Goal: Task Accomplishment & Management: Use online tool/utility

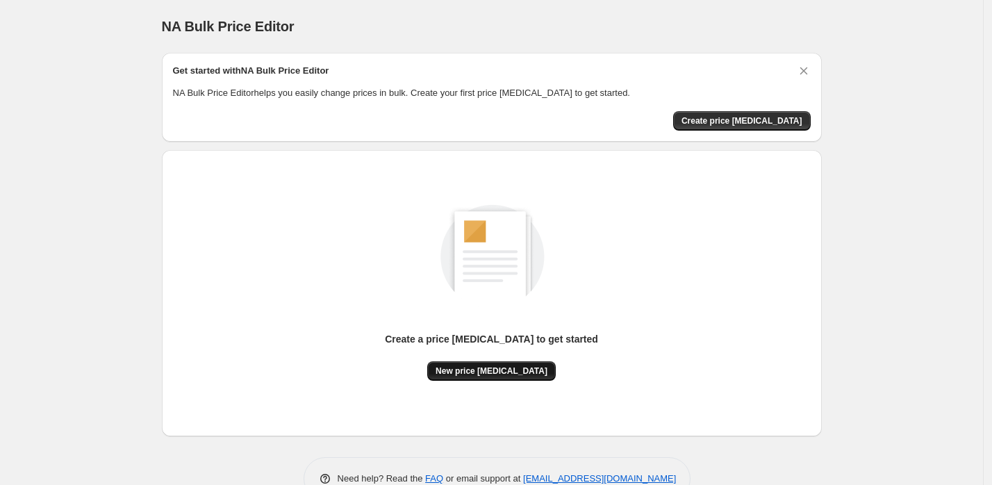
click at [527, 372] on span "New price change job" at bounding box center [492, 370] width 112 height 11
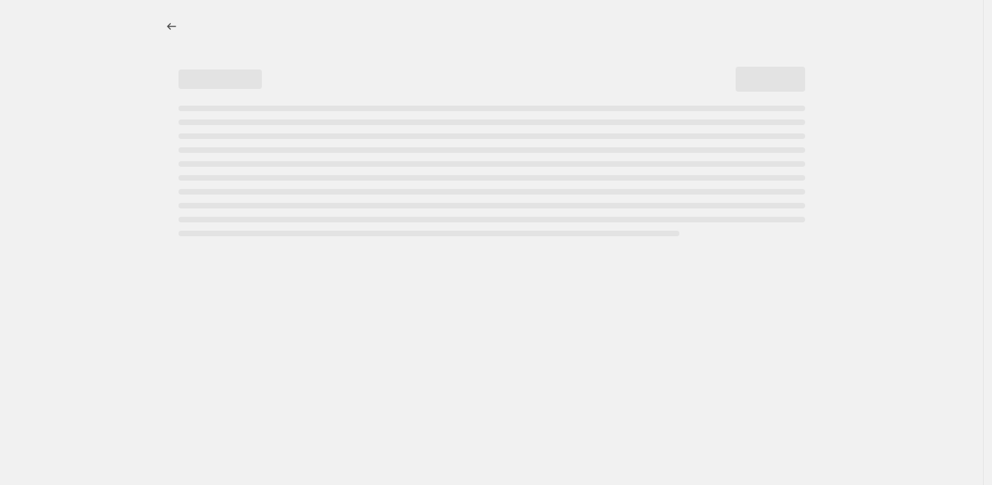
select select "percentage"
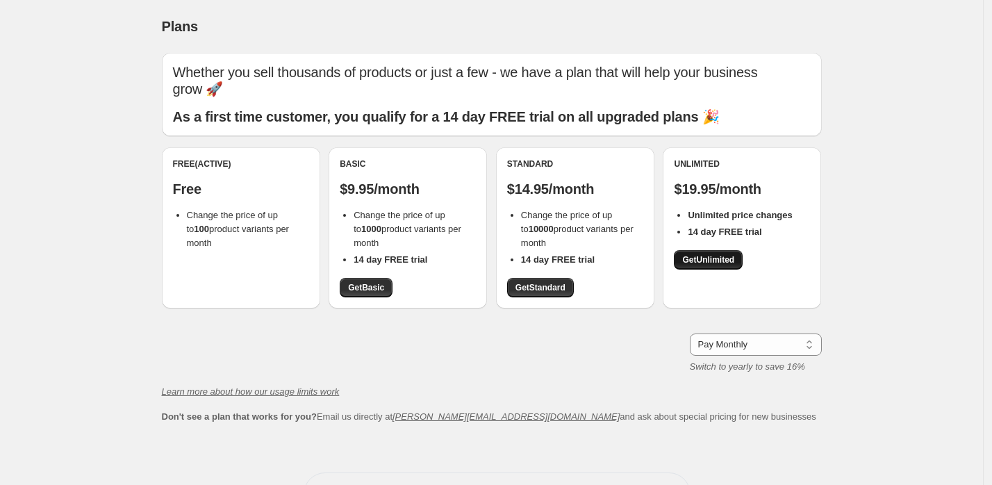
click at [710, 254] on span "Get Unlimited" at bounding box center [708, 259] width 52 height 11
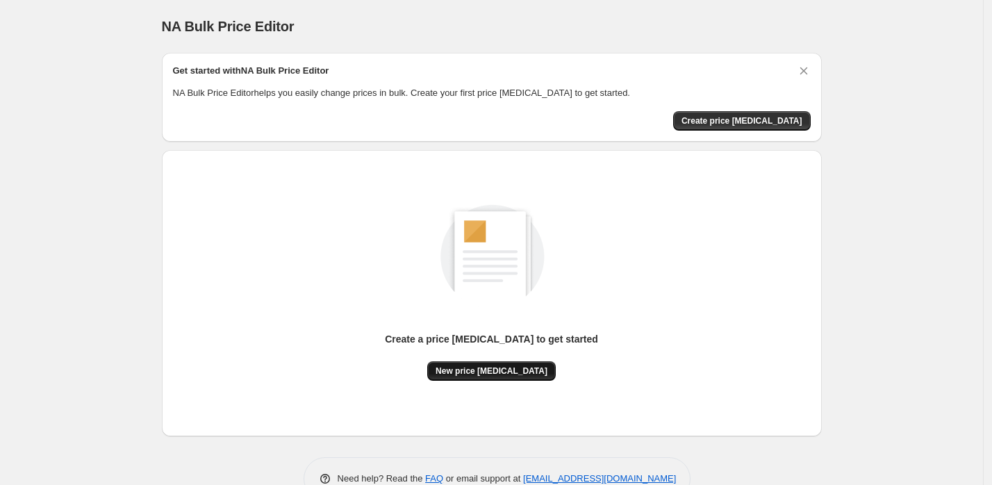
click at [463, 361] on button "New price change job" at bounding box center [491, 370] width 129 height 19
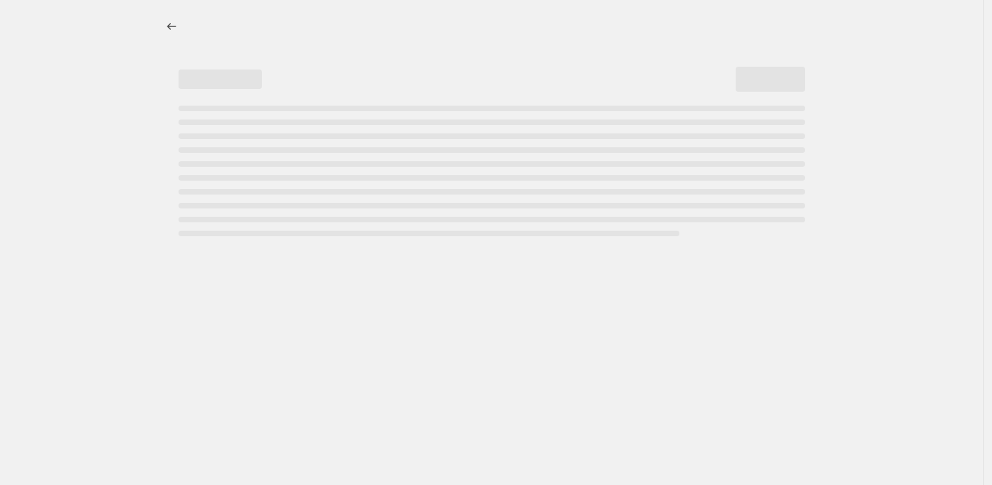
select select "percentage"
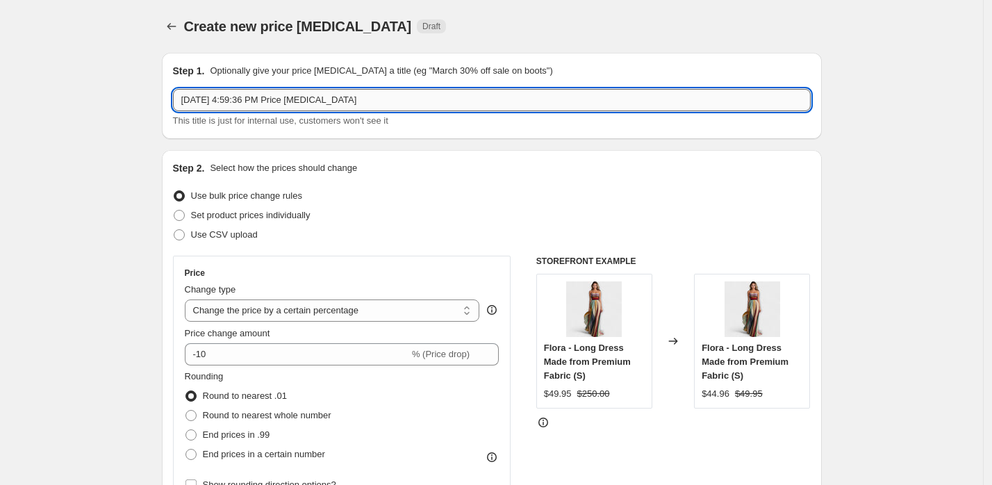
click at [409, 101] on input "Aug 25, 2025, 4:59:36 PM Price change job" at bounding box center [492, 100] width 638 height 22
type input "+10"
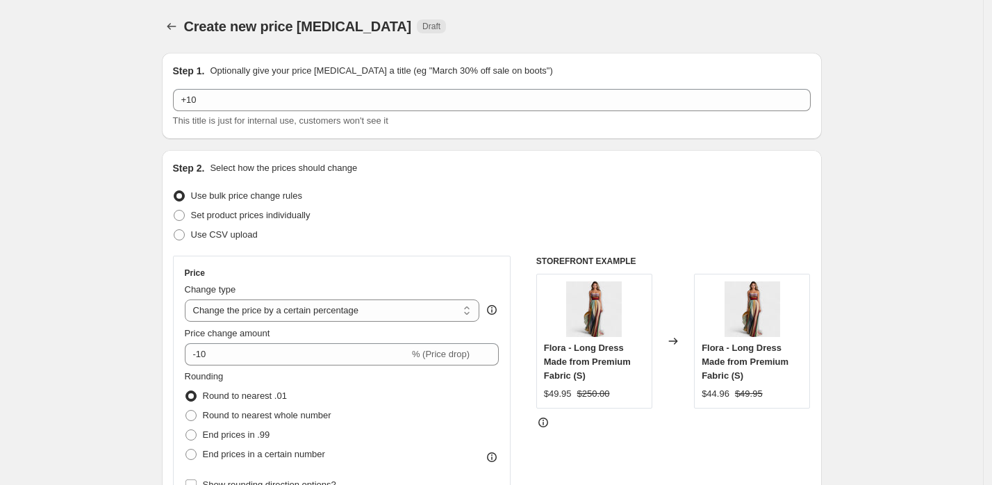
click at [303, 315] on select "Change the price to a certain amount Change the price by a certain amount Chang…" at bounding box center [332, 310] width 295 height 22
select select "by"
click at [188, 299] on select "Change the price to a certain amount Change the price by a certain amount Chang…" at bounding box center [332, 310] width 295 height 22
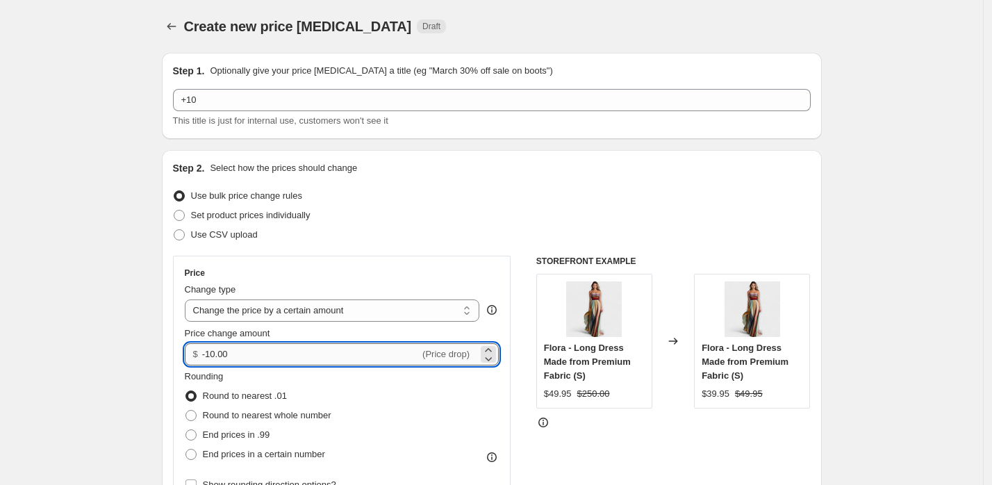
click at [284, 355] on input "-10.00" at bounding box center [310, 354] width 217 height 22
type input "10.00"
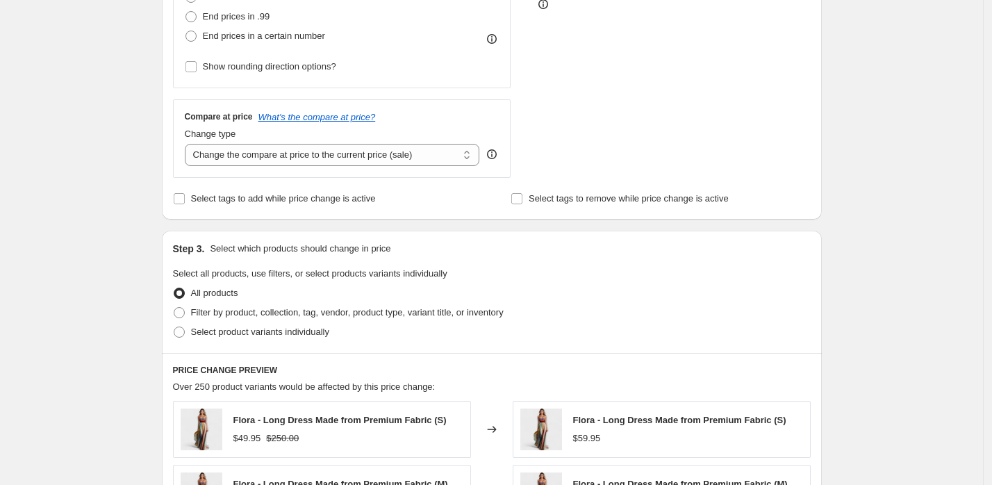
scroll to position [420, 0]
click at [292, 156] on select "Change the compare at price to the current price (sale) Change the compare at p…" at bounding box center [332, 153] width 295 height 22
select select "by"
click at [188, 142] on select "Change the compare at price to the current price (sale) Change the compare at p…" at bounding box center [332, 153] width 295 height 22
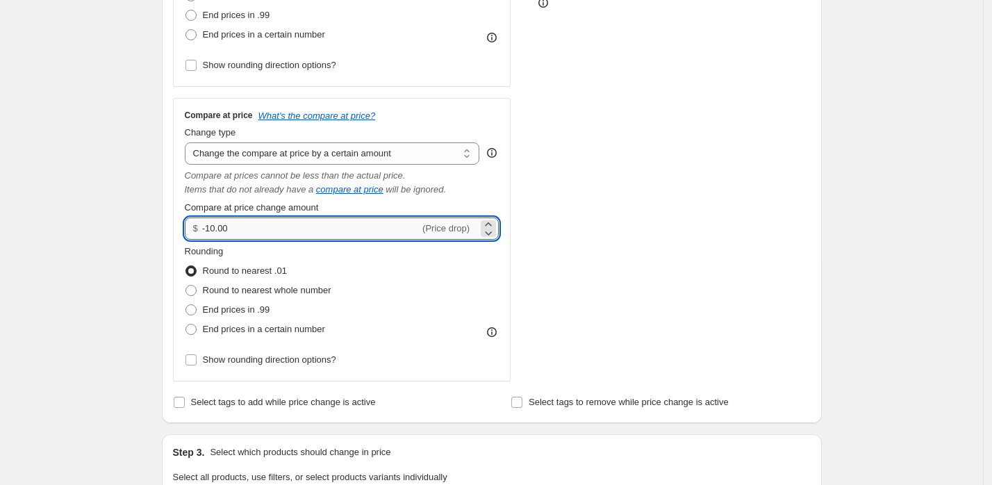
click at [244, 218] on input "-10.00" at bounding box center [310, 228] width 217 height 22
type input "10"
type input "10.00"
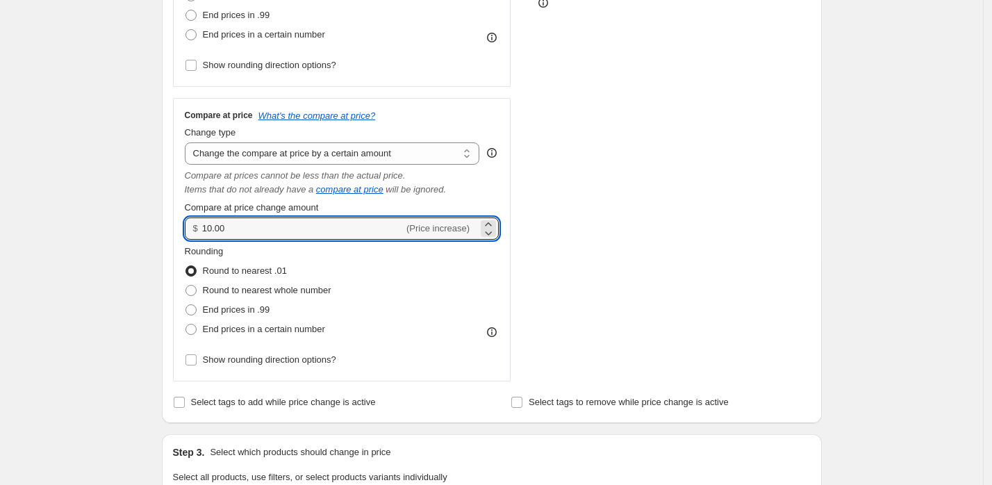
click at [47, 263] on div "Create new price change job. This page is ready Create new price change job Dra…" at bounding box center [491, 376] width 983 height 1593
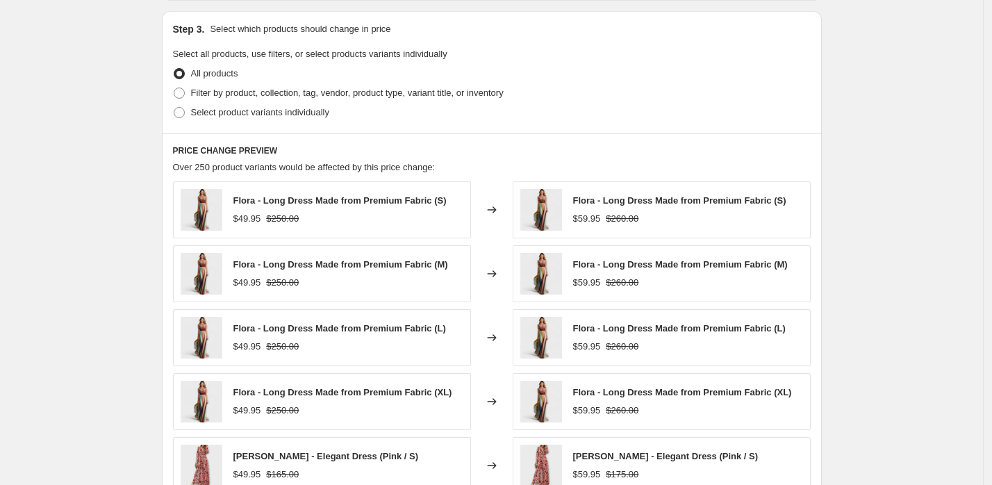
scroll to position [1103, 0]
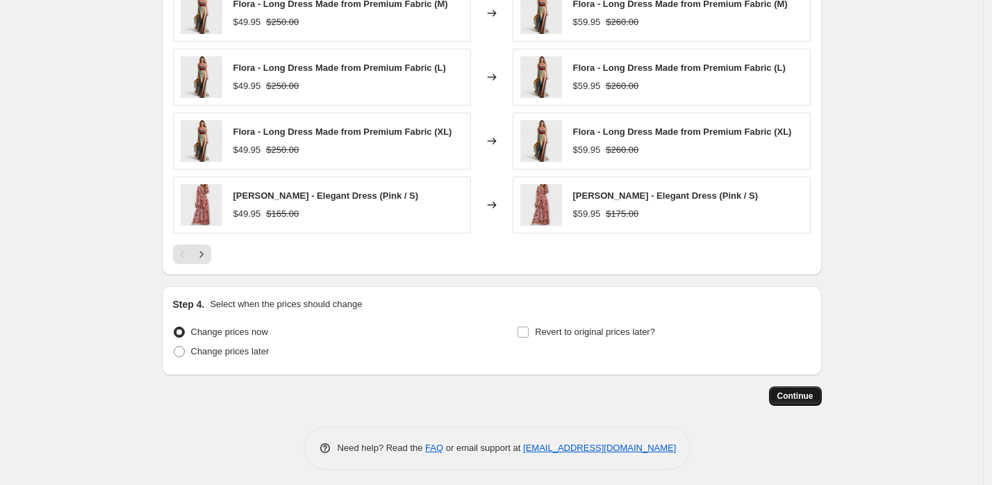
click at [800, 396] on span "Continue" at bounding box center [795, 395] width 36 height 11
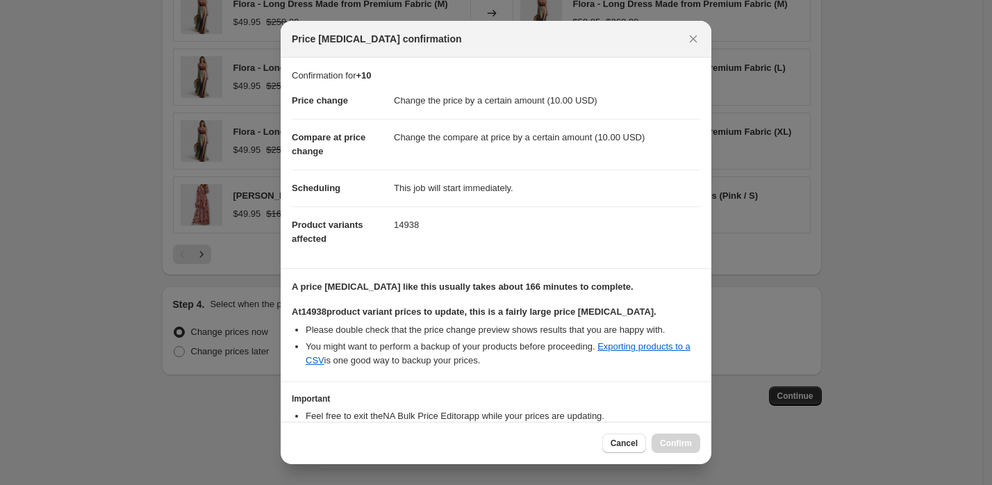
scroll to position [88, 0]
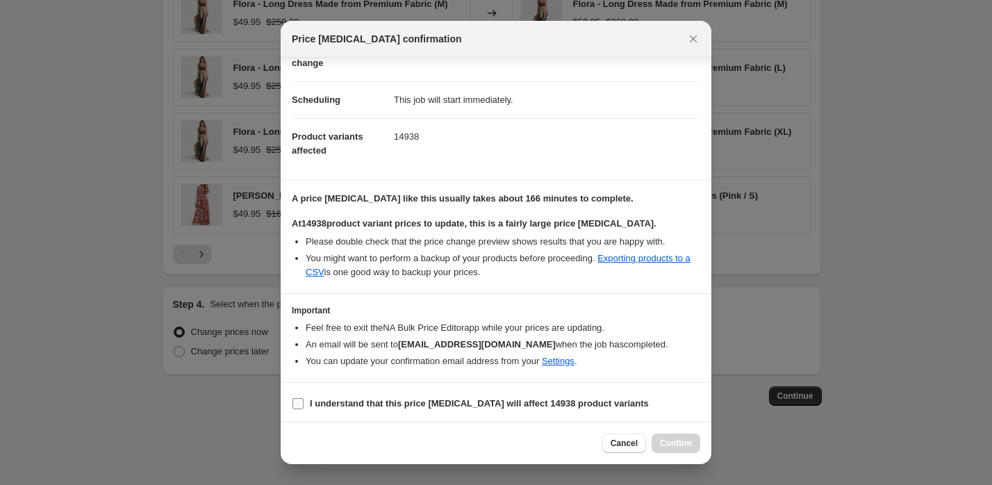
click at [417, 400] on b "I understand that this price change job will affect 14938 product variants" at bounding box center [479, 403] width 339 height 10
click at [304, 400] on input "I understand that this price change job will affect 14938 product variants" at bounding box center [297, 403] width 11 height 11
checkbox input "true"
click at [670, 443] on span "Confirm" at bounding box center [676, 443] width 32 height 11
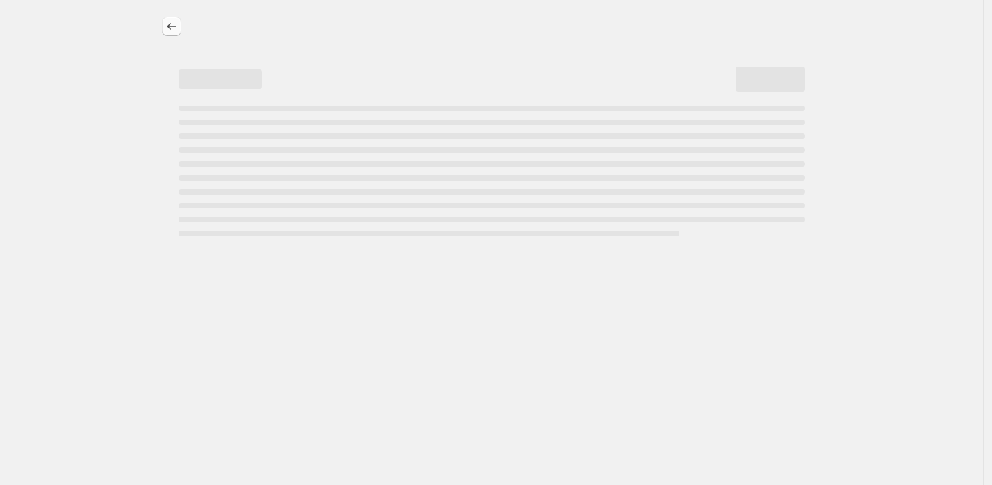
select select "by"
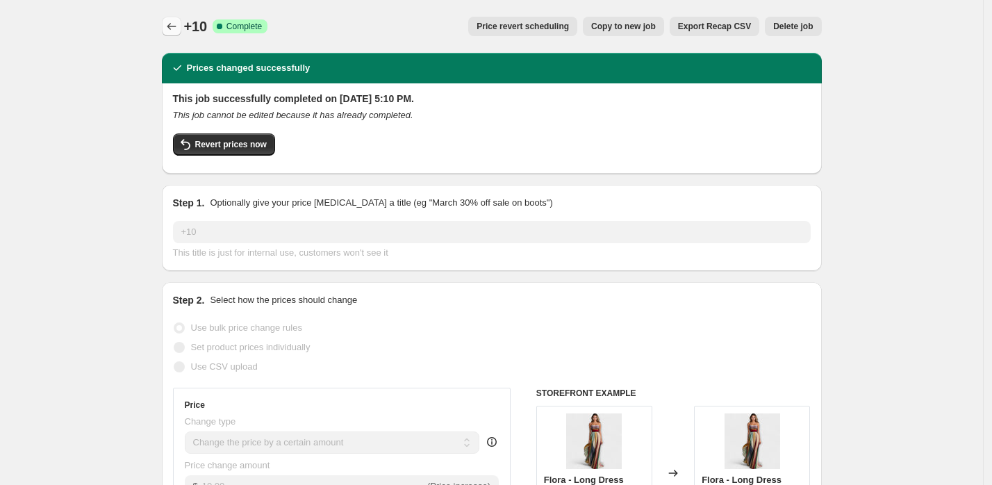
click at [173, 22] on icon "Price change jobs" at bounding box center [172, 26] width 14 height 14
